Goal: Navigation & Orientation: Find specific page/section

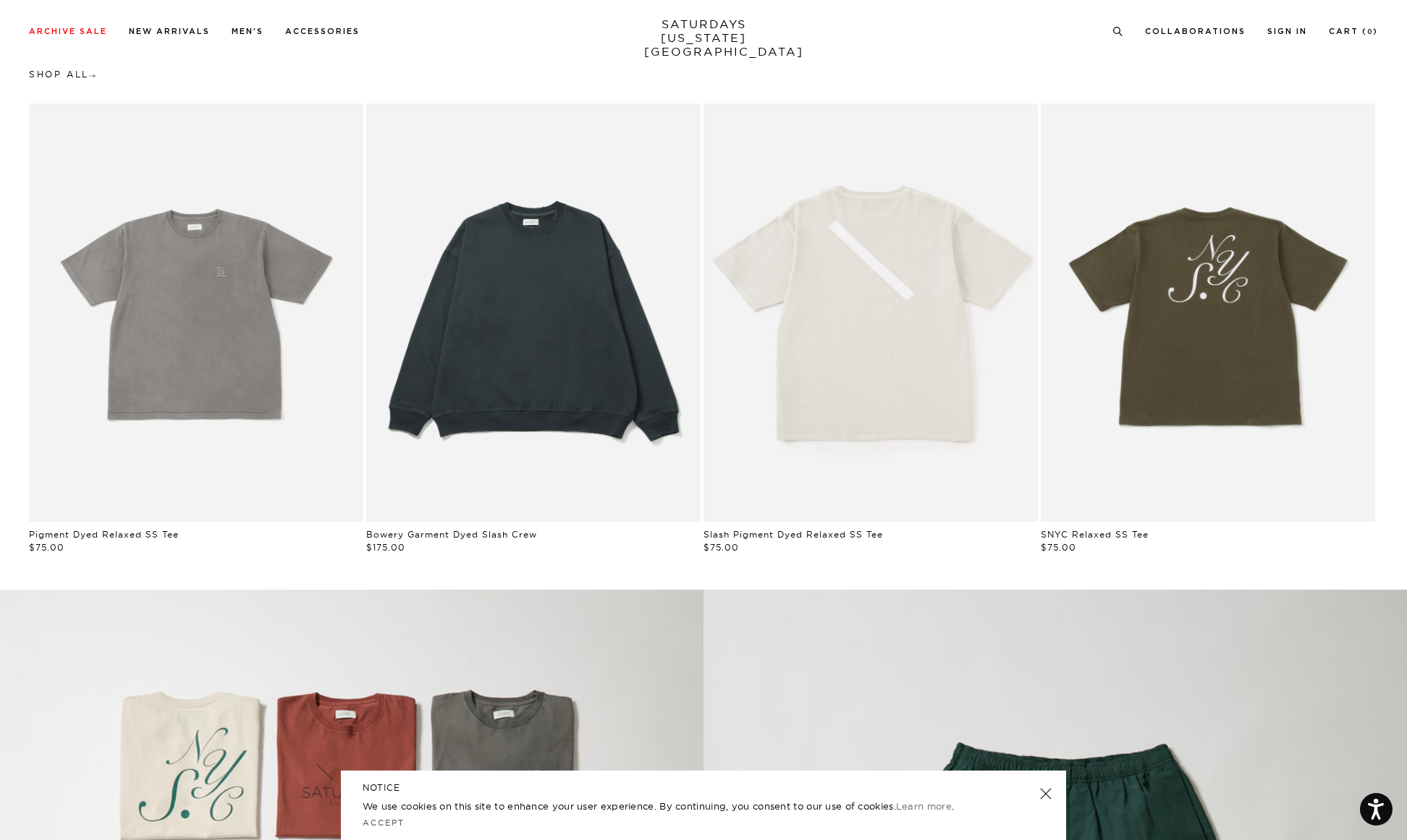
scroll to position [961, 0]
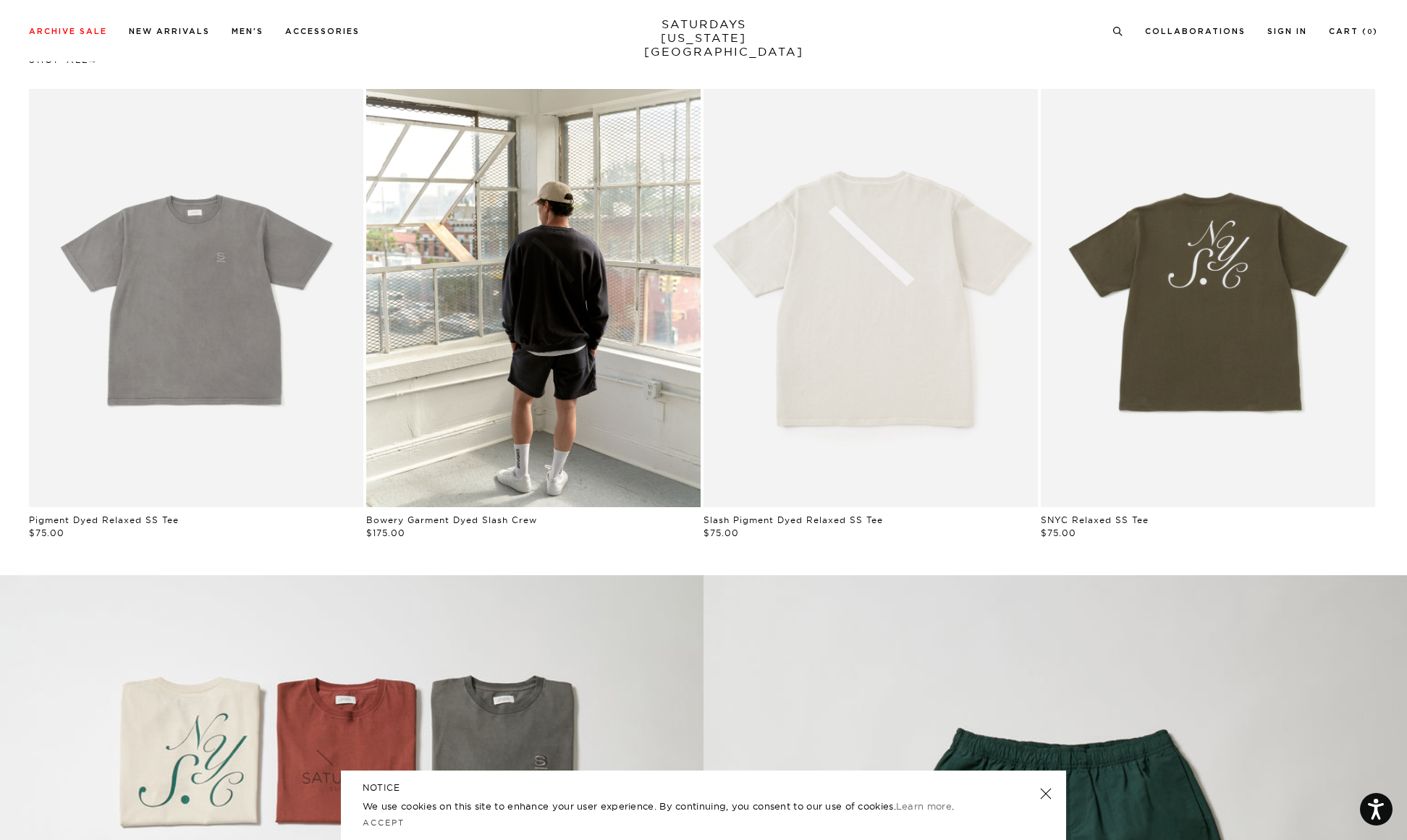
click at [1045, 789] on link at bounding box center [1046, 794] width 20 height 20
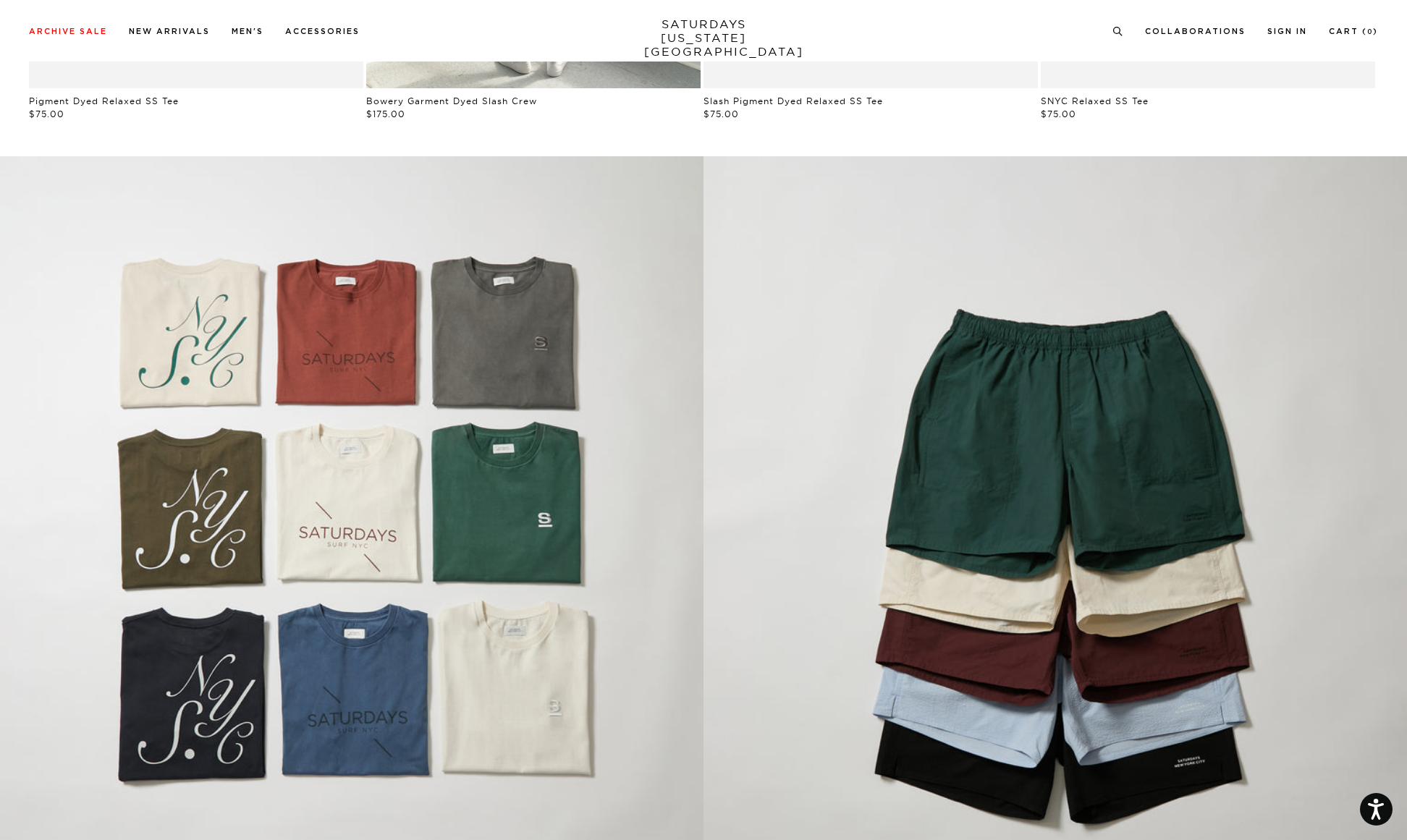
scroll to position [1450, 0]
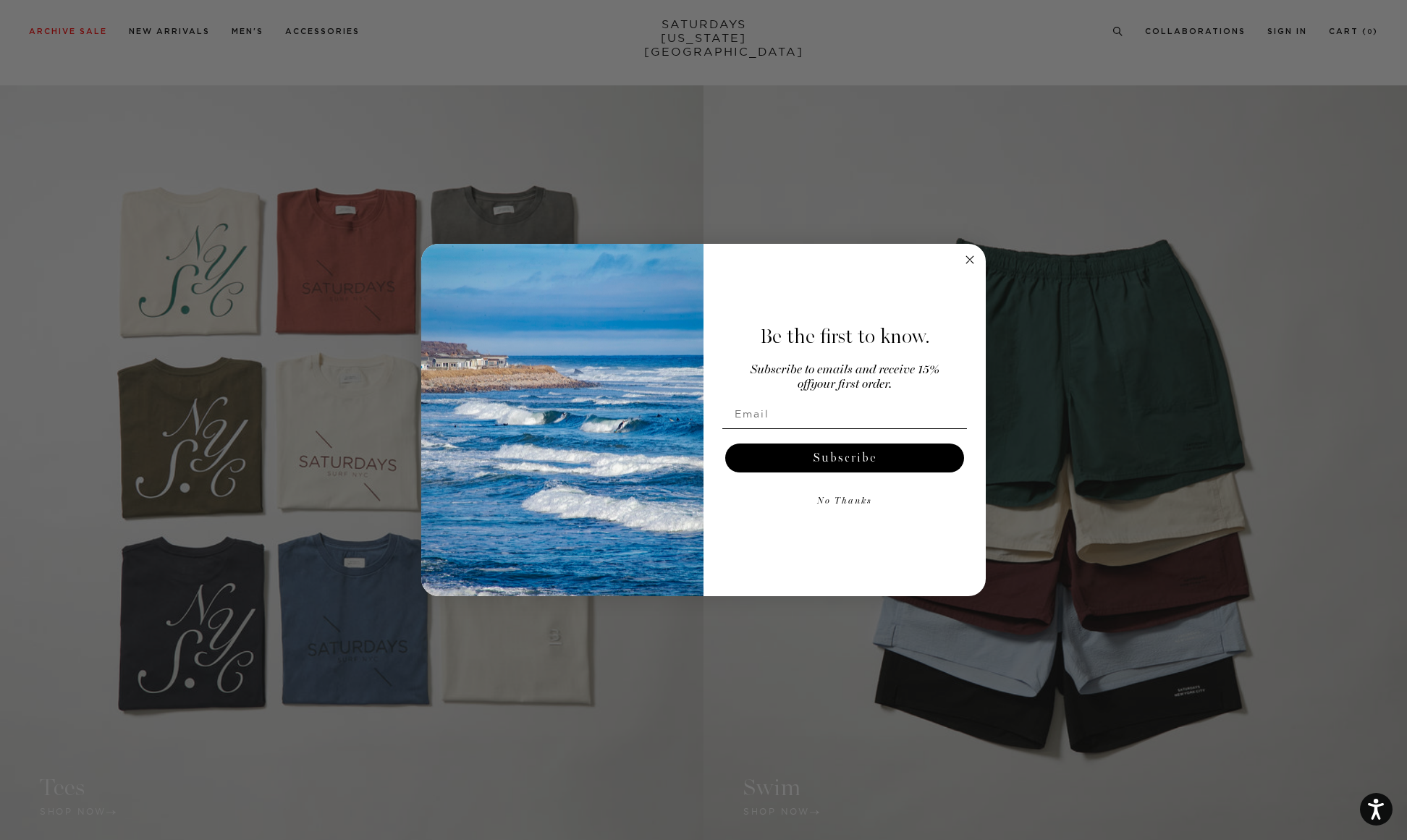
click at [968, 259] on icon "Close dialog" at bounding box center [970, 260] width 7 height 7
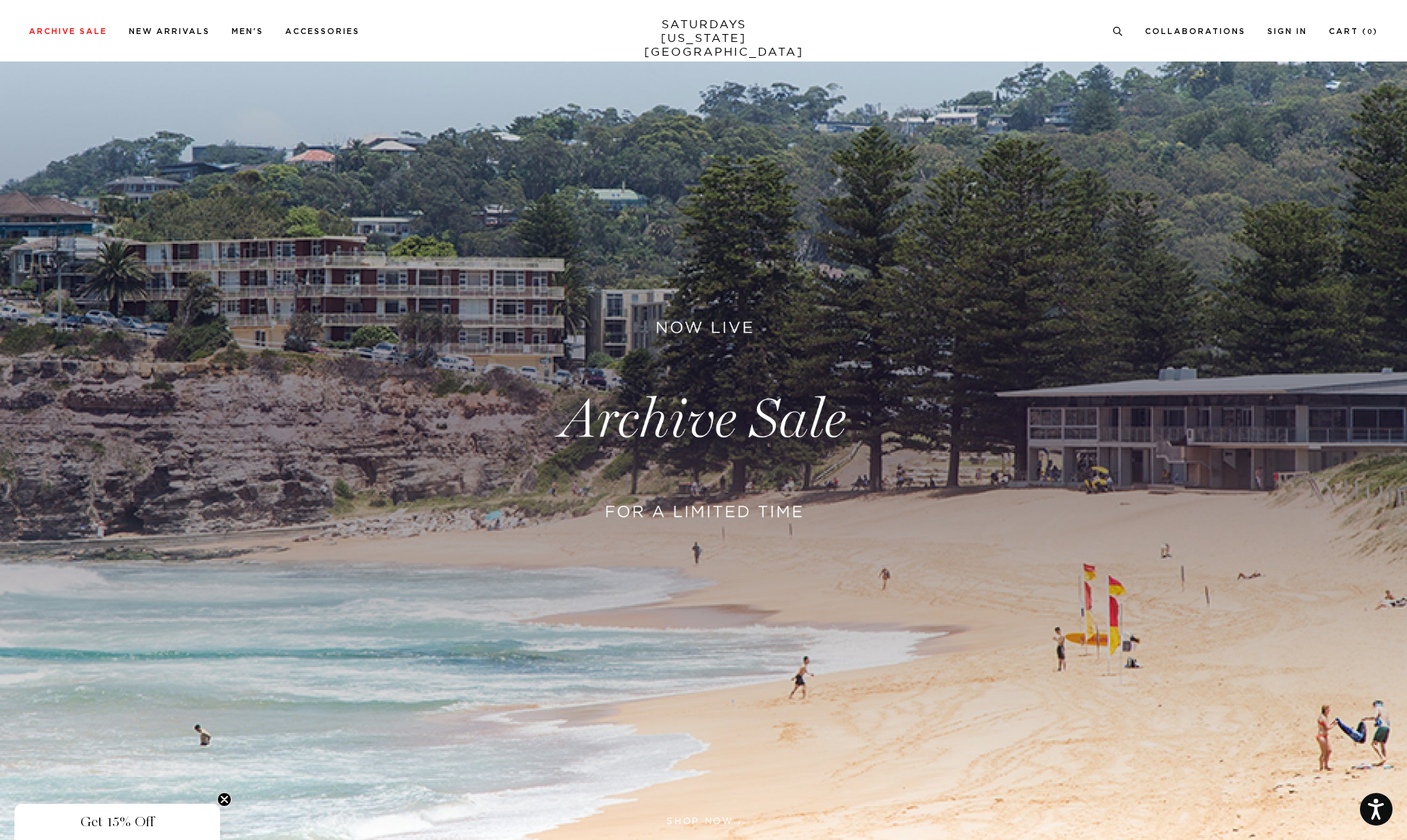
scroll to position [94, 0]
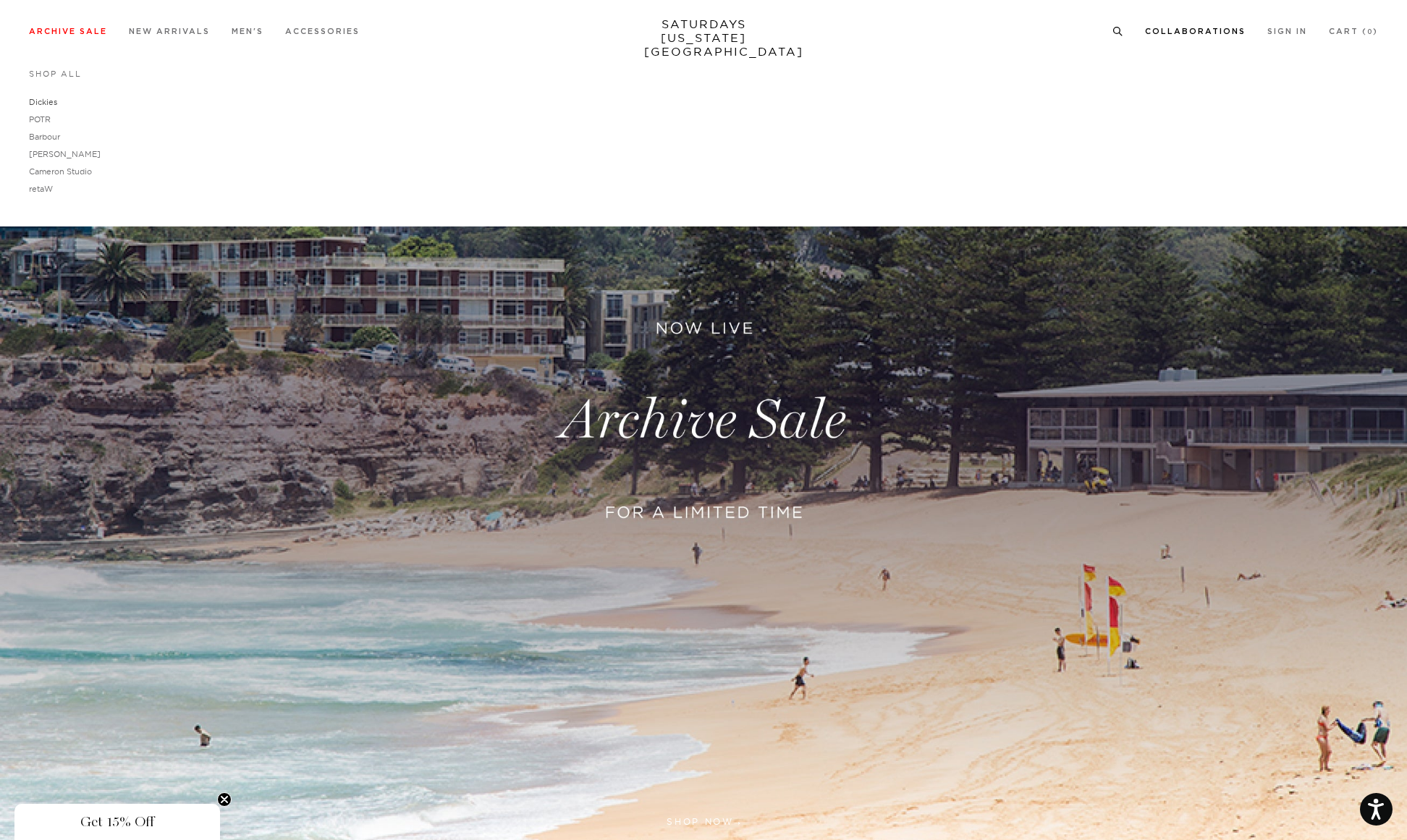
click at [48, 101] on link "Dickies" at bounding box center [43, 102] width 28 height 10
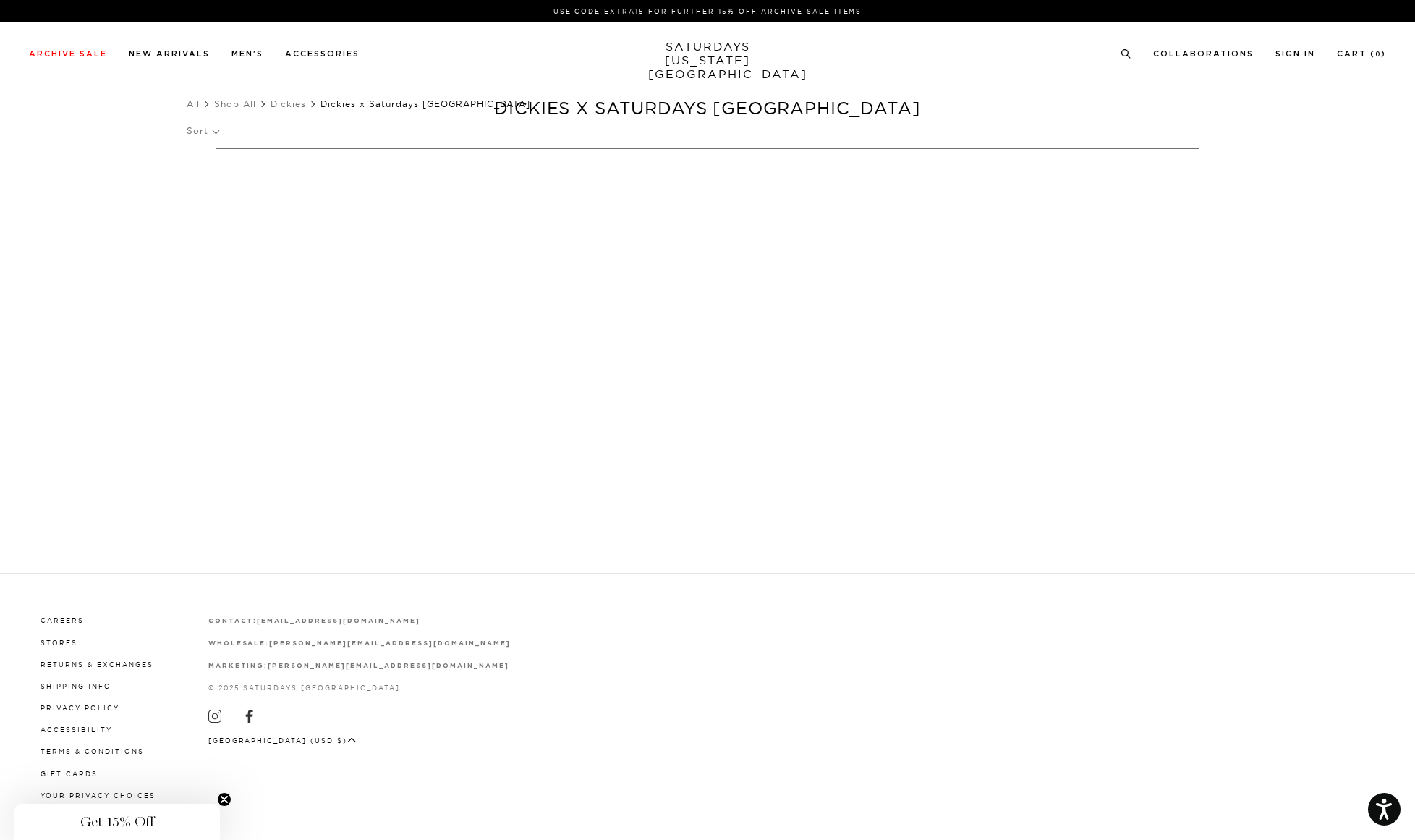
click at [212, 131] on p "Sort" at bounding box center [203, 131] width 31 height 33
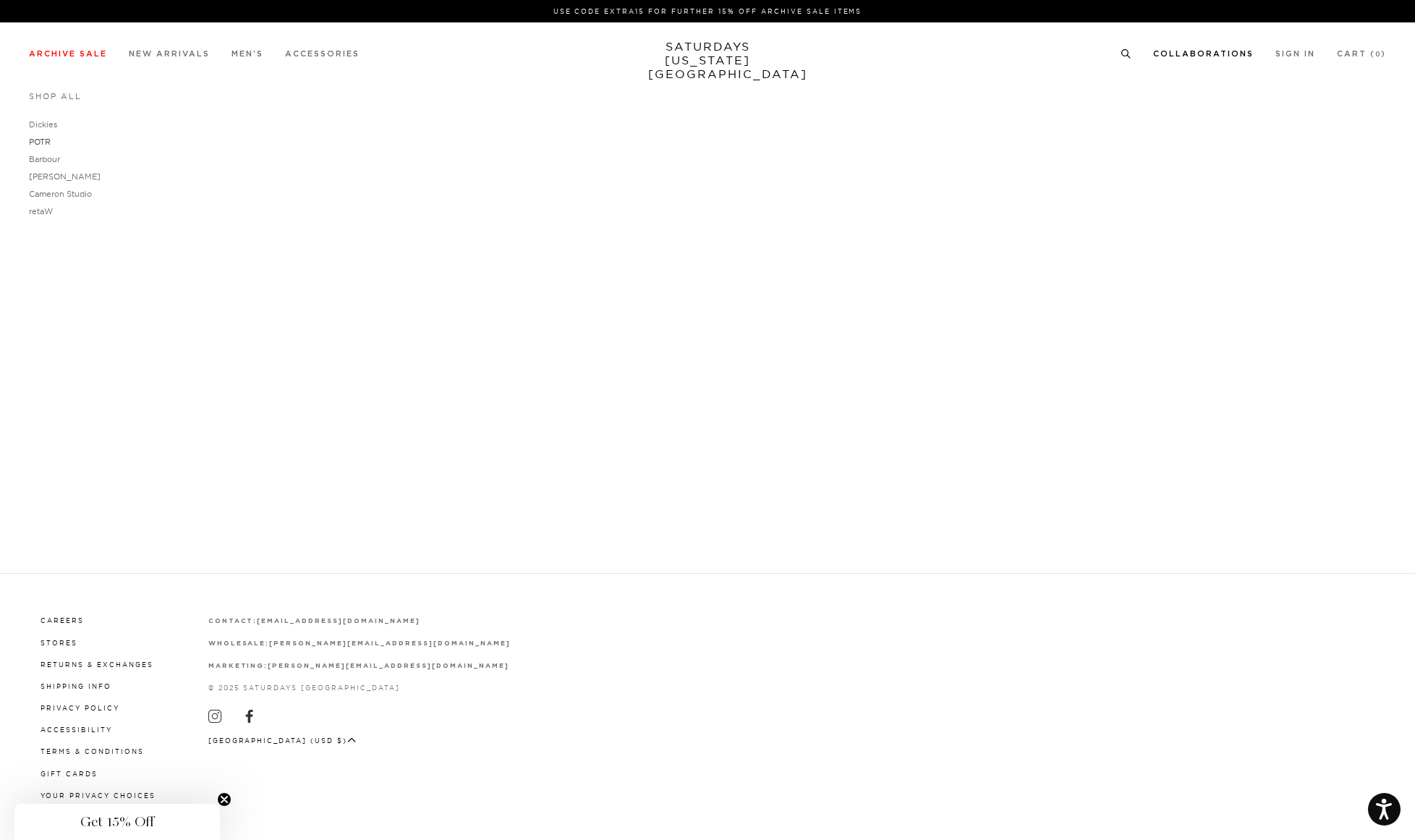
click at [38, 142] on link "POTR" at bounding box center [39, 142] width 22 height 10
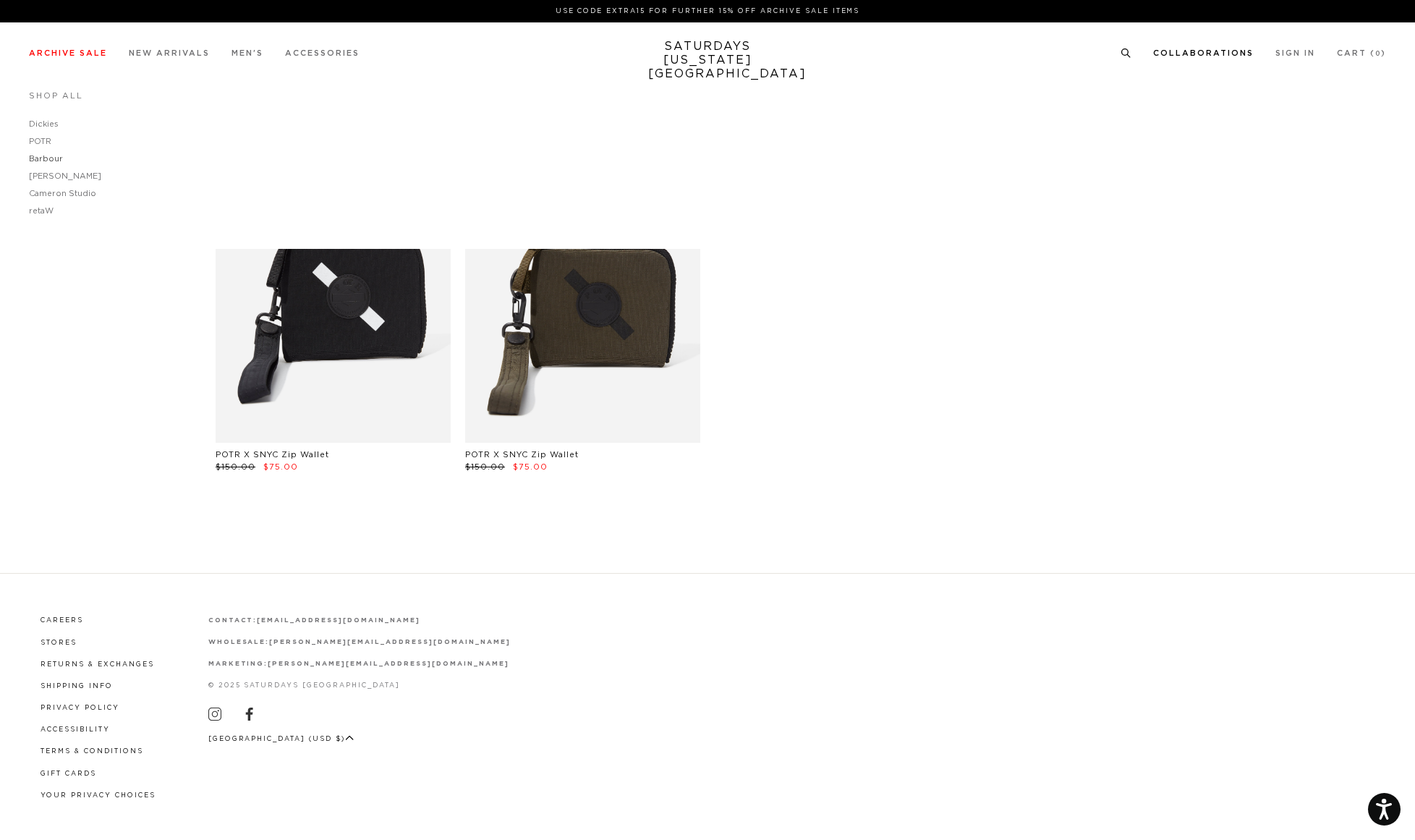
click at [53, 159] on link "Barbour" at bounding box center [45, 158] width 34 height 8
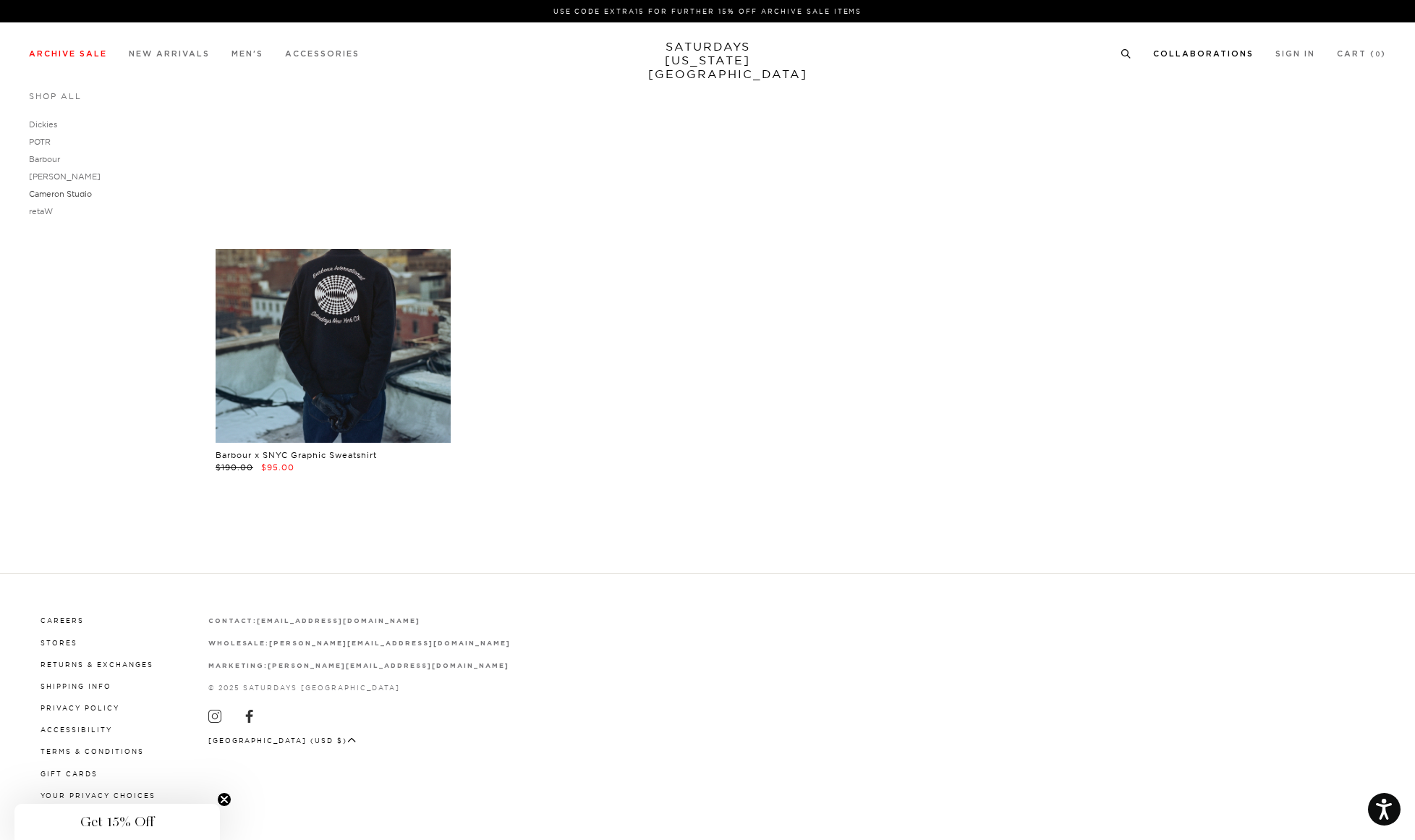
click at [50, 195] on link "Cameron Studio" at bounding box center [60, 194] width 63 height 10
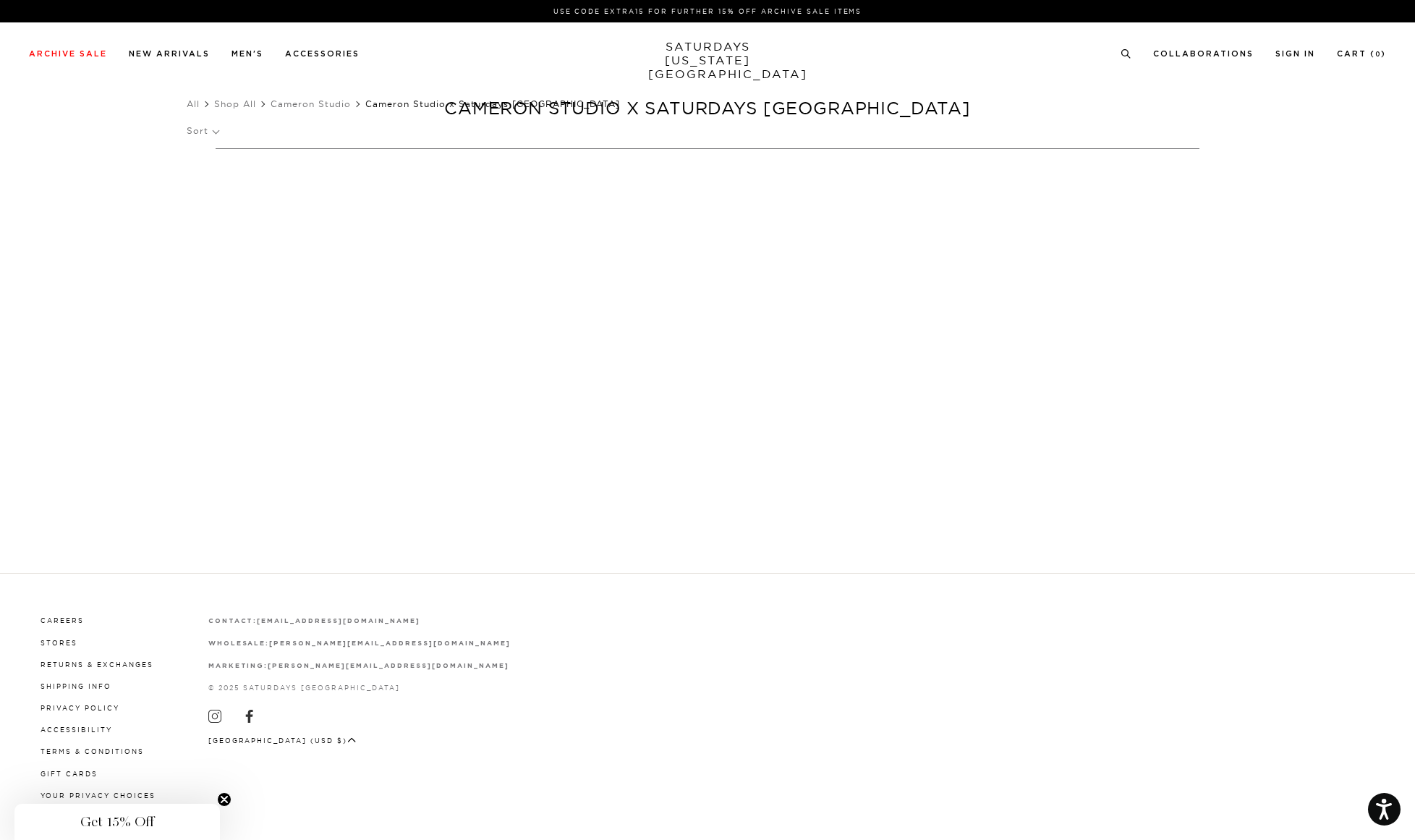
click at [695, 44] on link "SATURDAYS NEW YORK CITY" at bounding box center [708, 60] width 120 height 41
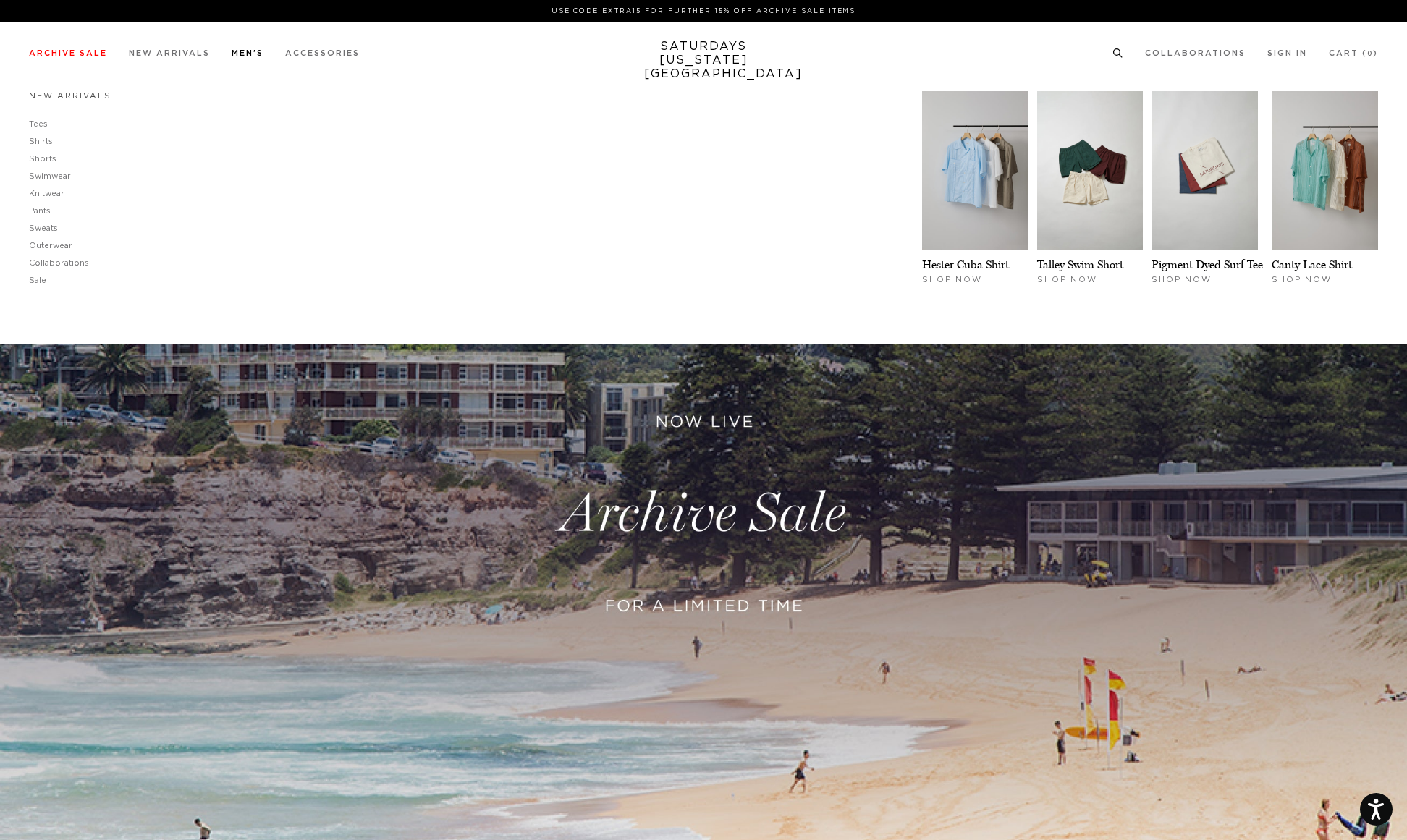
click at [60, 96] on link "New Arrivals" at bounding box center [70, 95] width 82 height 8
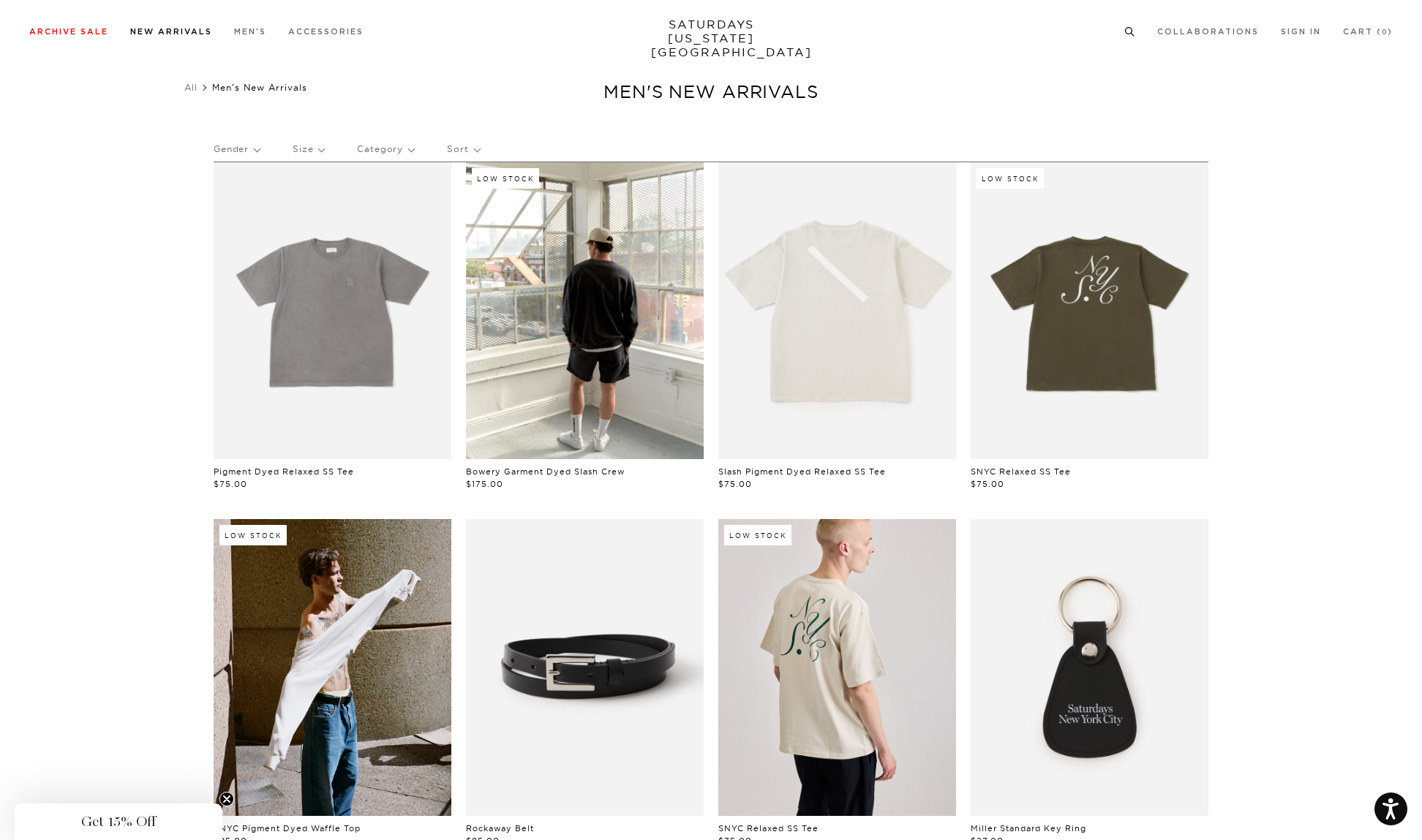
scroll to position [19, 9]
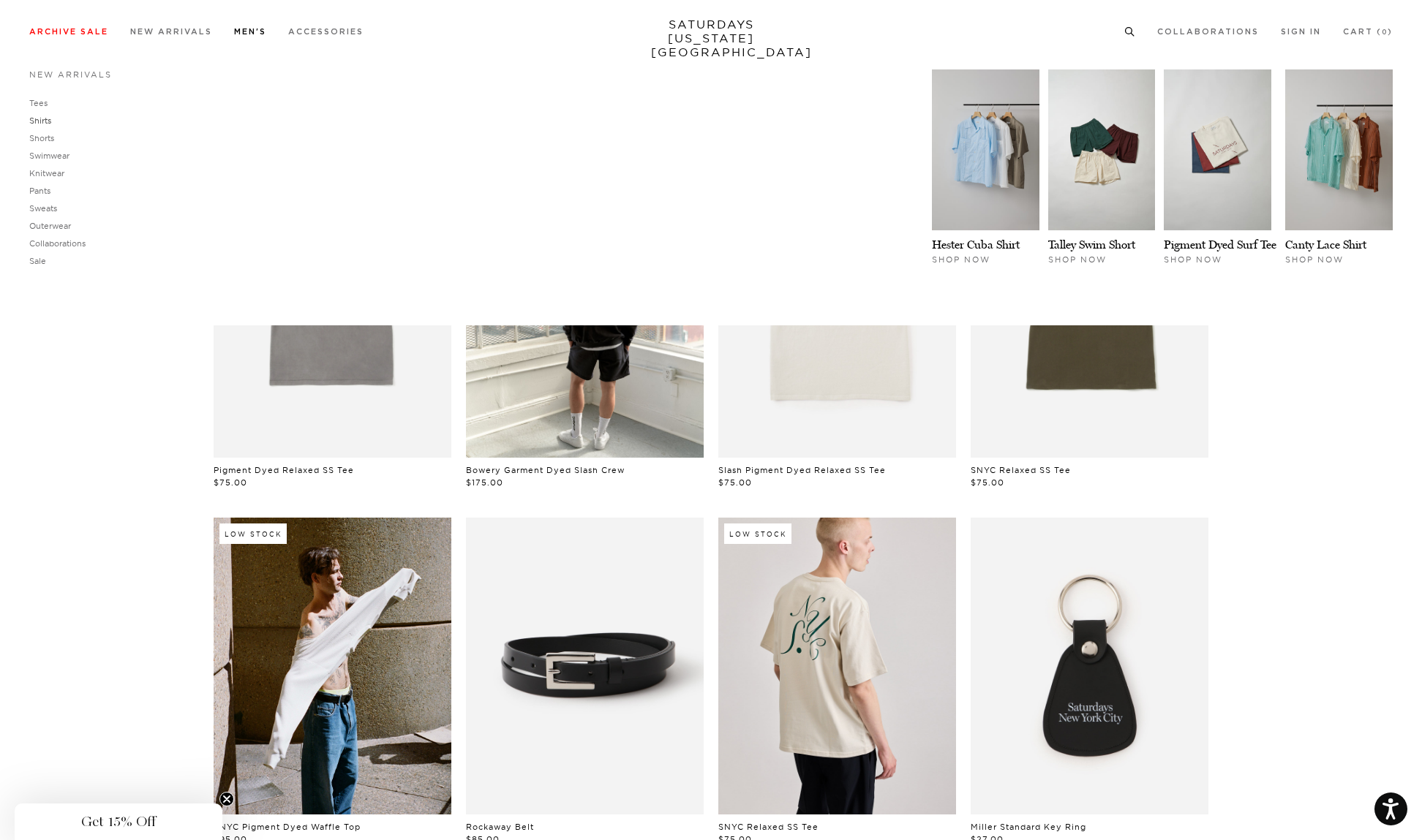
click at [37, 118] on link "Shirts" at bounding box center [40, 121] width 22 height 11
